Goal: Information Seeking & Learning: Understand process/instructions

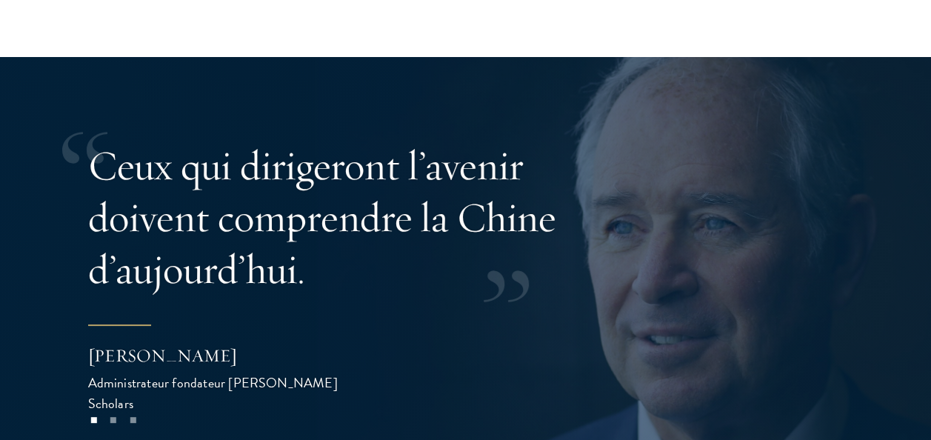
scroll to position [2764, 0]
